Goal: Information Seeking & Learning: Find specific page/section

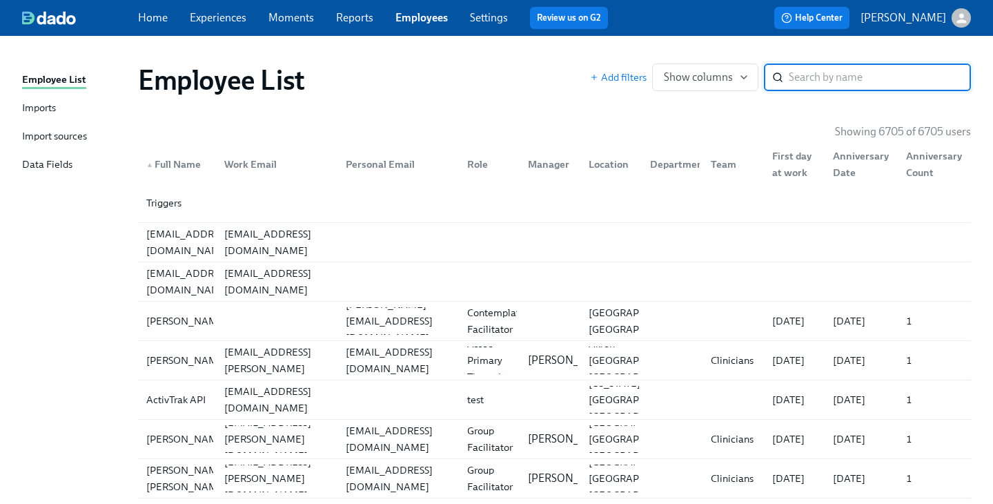
click at [826, 68] on input "search" at bounding box center [880, 77] width 182 height 28
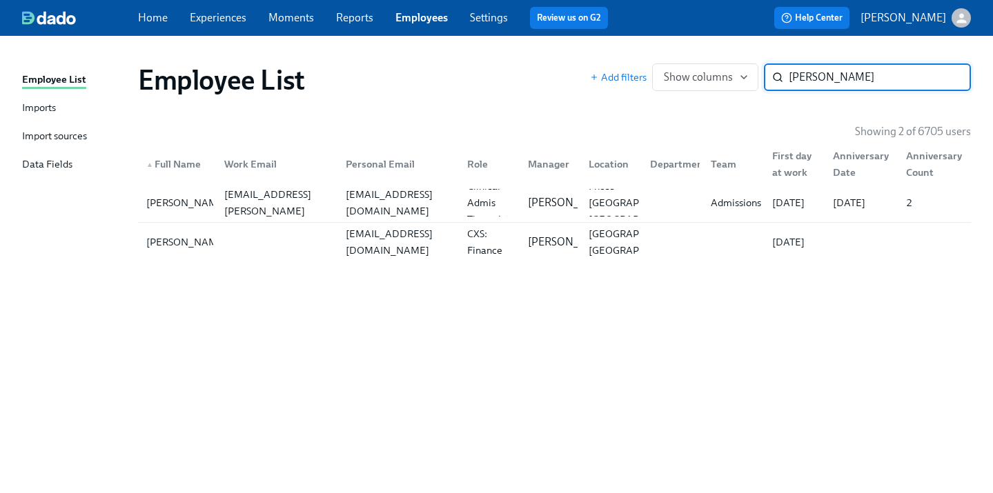
click at [399, 239] on div "[EMAIL_ADDRESS][DOMAIN_NAME]" at bounding box center [398, 242] width 116 height 33
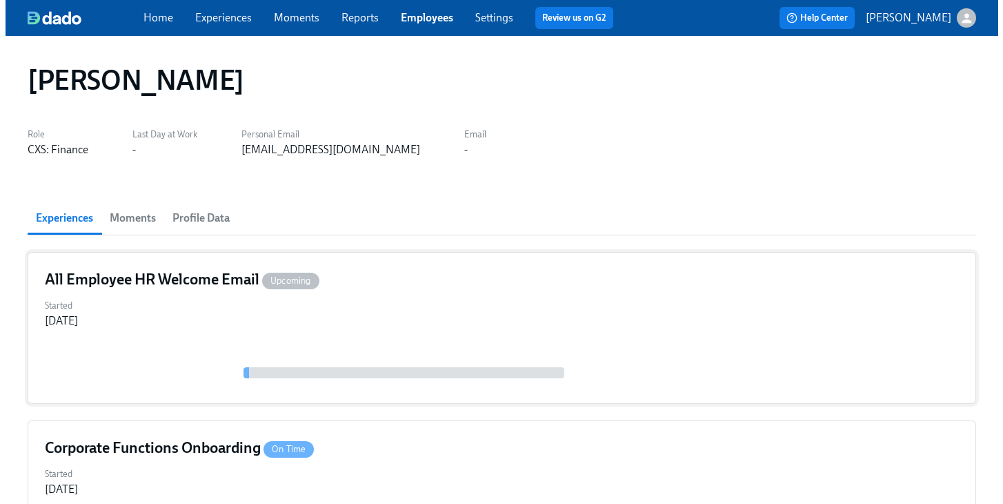
scroll to position [127, 0]
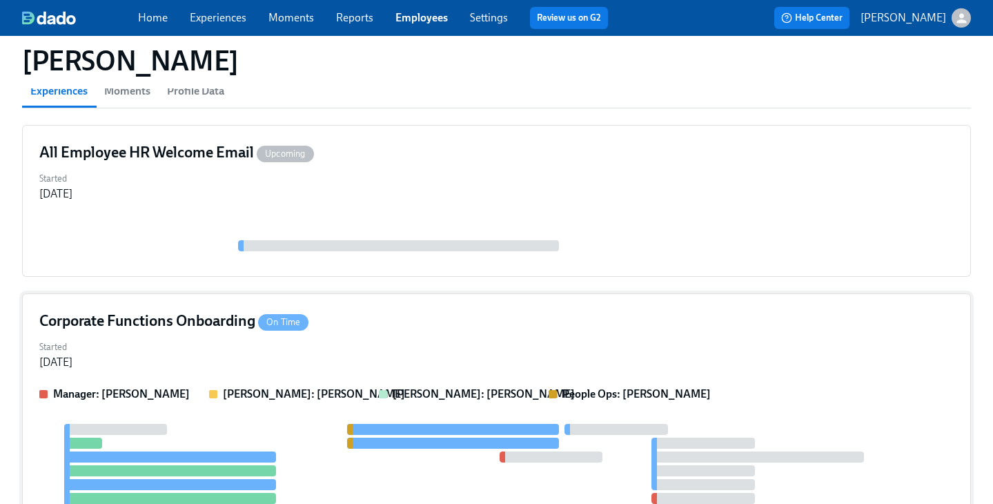
click at [404, 304] on div "Corporate Functions Onboarding On Time Started [DATE] Manager: [PERSON_NAME] [P…" at bounding box center [496, 438] width 949 height 290
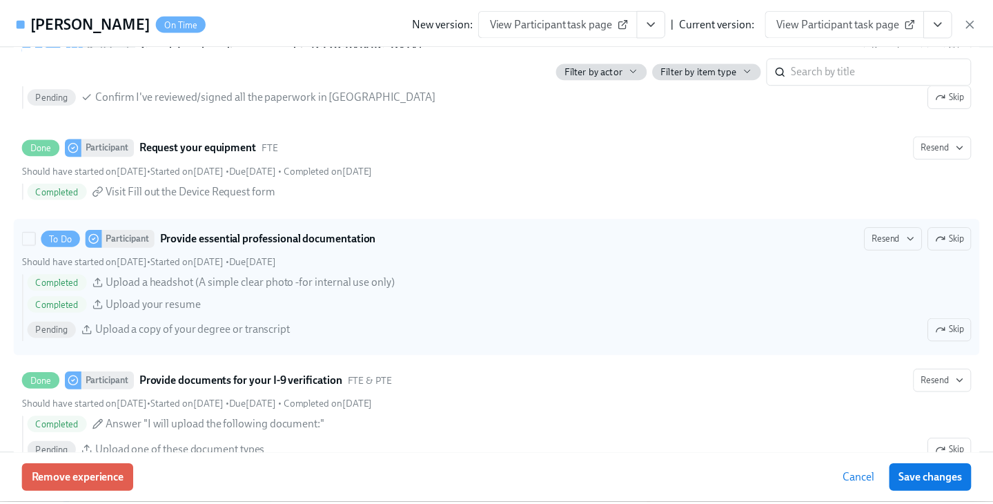
scroll to position [760, 0]
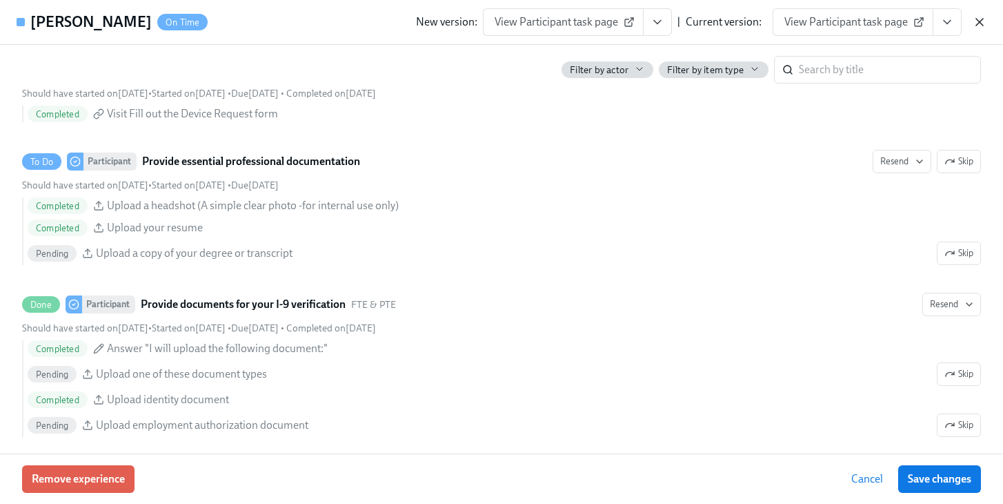
click at [981, 17] on icon "button" at bounding box center [980, 22] width 14 height 14
